Goal: Navigation & Orientation: Find specific page/section

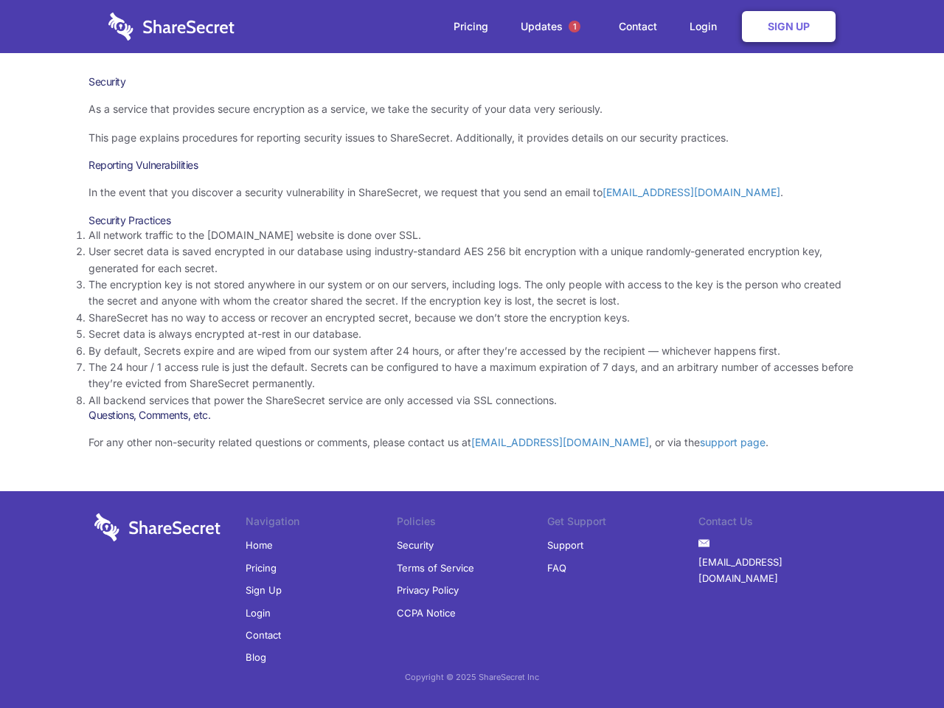
click at [472, 354] on li "By default, Secrets expire and are wiped from our system after 24 hours, or aft…" at bounding box center [471, 351] width 767 height 16
click at [574, 27] on span "1" at bounding box center [574, 27] width 12 height 12
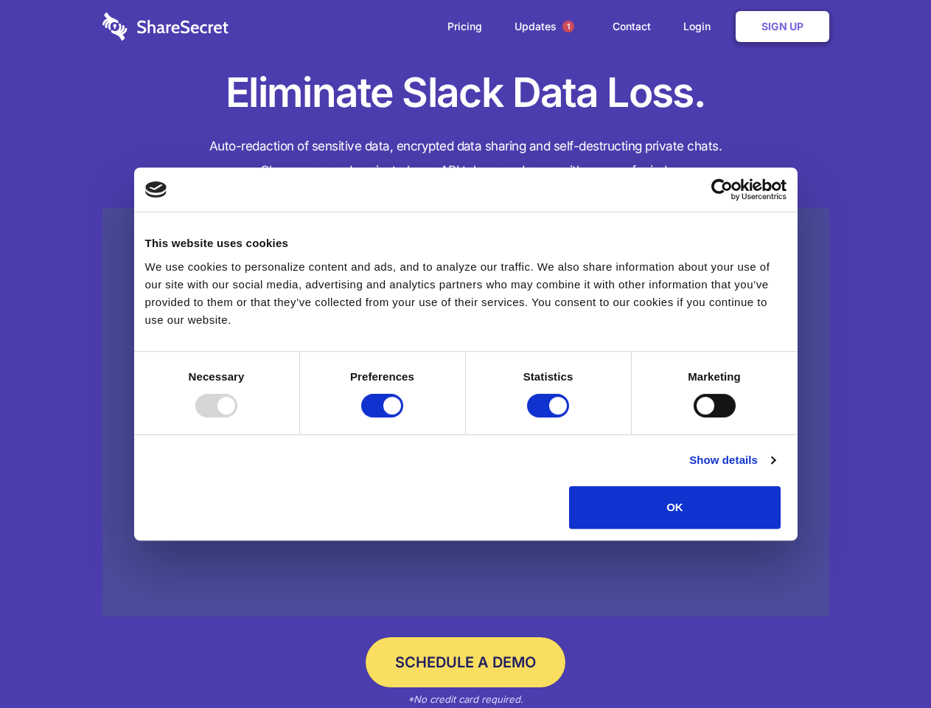
click at [237, 417] on div at bounding box center [216, 406] width 42 height 24
click at [403, 417] on input "Preferences" at bounding box center [382, 406] width 42 height 24
checkbox input "false"
click at [550, 417] on input "Statistics" at bounding box center [548, 406] width 42 height 24
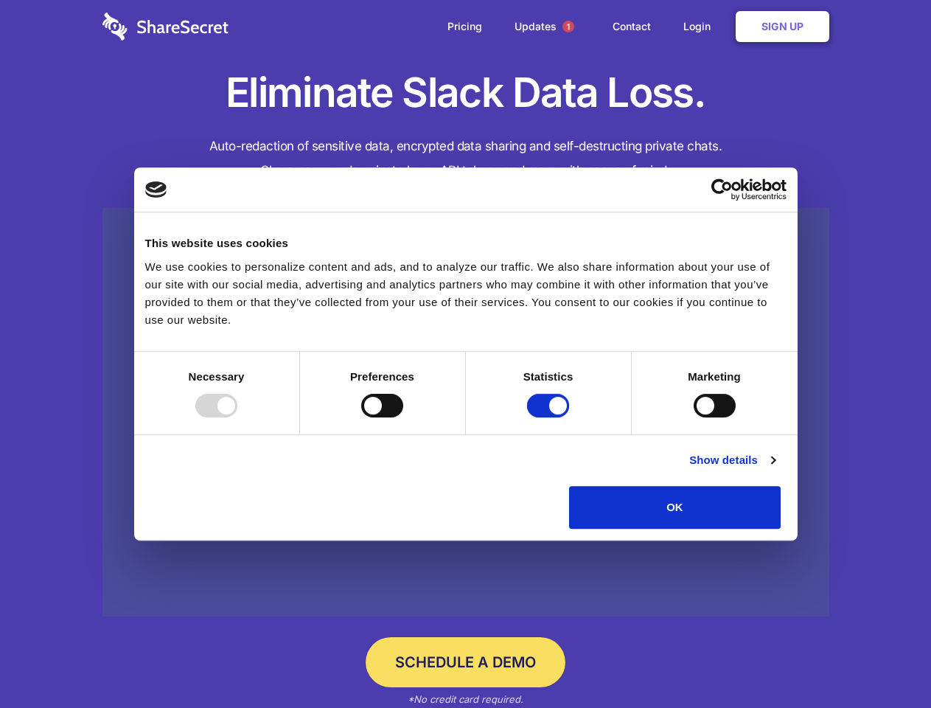
checkbox input "false"
click at [694, 417] on input "Marketing" at bounding box center [715, 406] width 42 height 24
checkbox input "true"
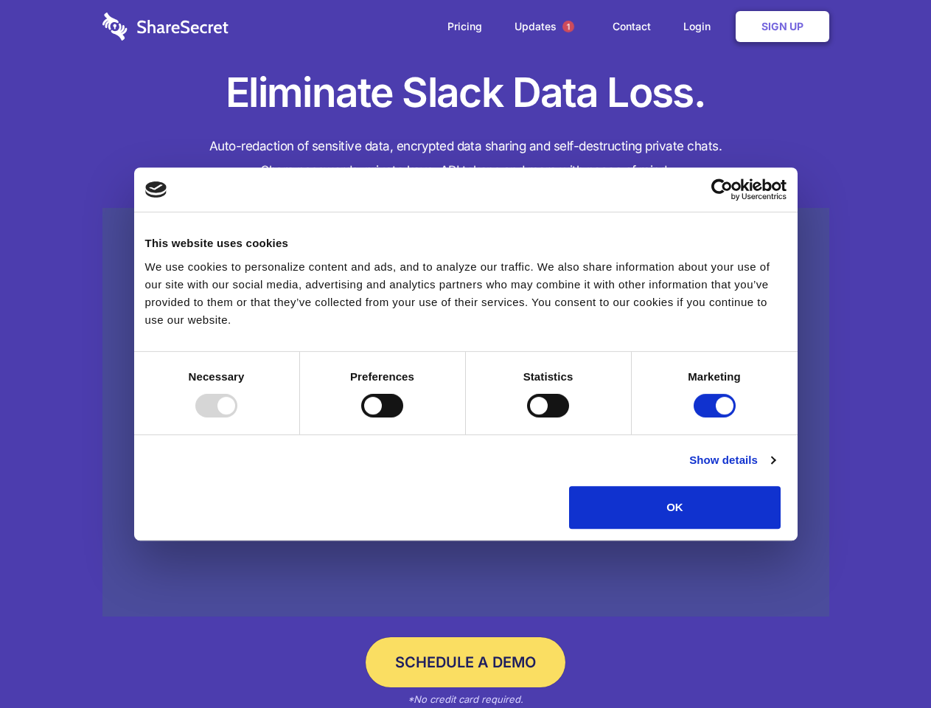
click at [775, 469] on link "Show details" at bounding box center [732, 460] width 86 height 18
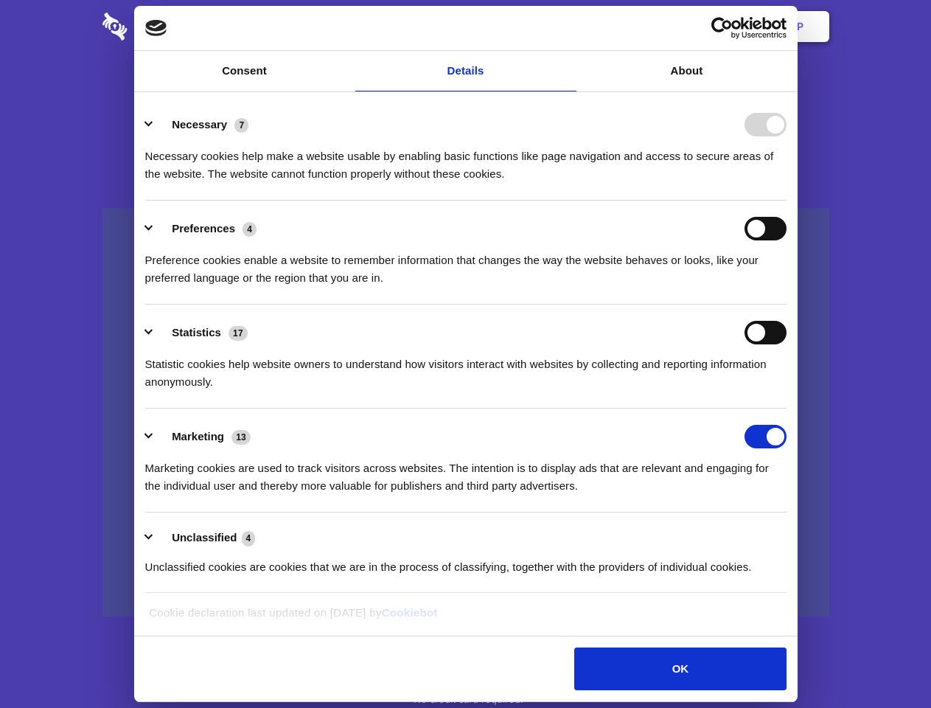
click at [793, 534] on ul "Necessary 7 Necessary cookies help make a website usable by enabling basic func…" at bounding box center [465, 345] width 655 height 497
click at [568, 27] on span "1" at bounding box center [569, 27] width 12 height 12
